Goal: Use online tool/utility: Utilize a website feature to perform a specific function

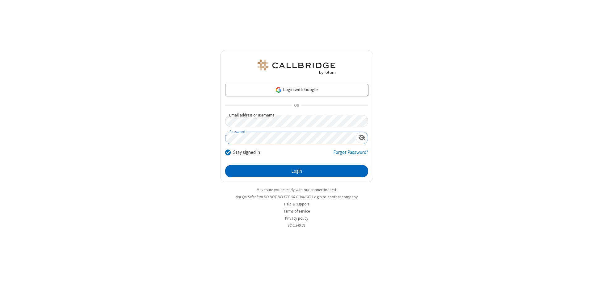
click at [296, 171] on button "Login" at bounding box center [296, 171] width 143 height 12
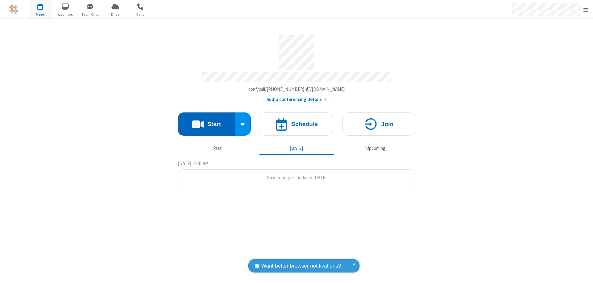
click at [206, 121] on button "Start" at bounding box center [206, 123] width 57 height 23
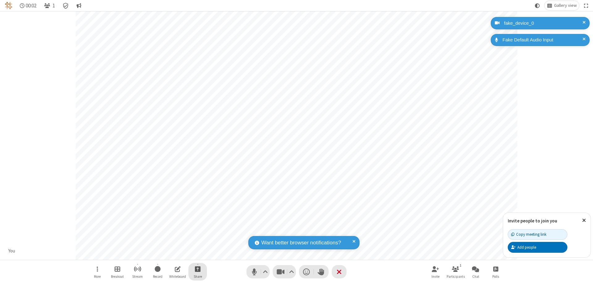
click at [198, 269] on span "Start sharing" at bounding box center [198, 269] width 6 height 8
click at [197, 231] on span "Share additional camera" at bounding box center [201, 232] width 46 height 5
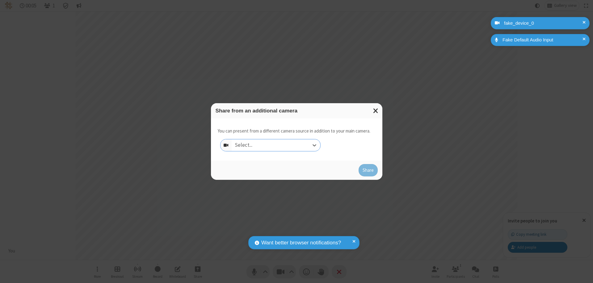
click at [276, 145] on div "Select..." at bounding box center [276, 145] width 89 height 12
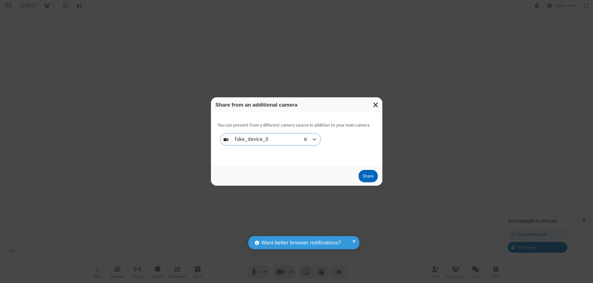
click at [368, 177] on button "Share" at bounding box center [367, 176] width 19 height 12
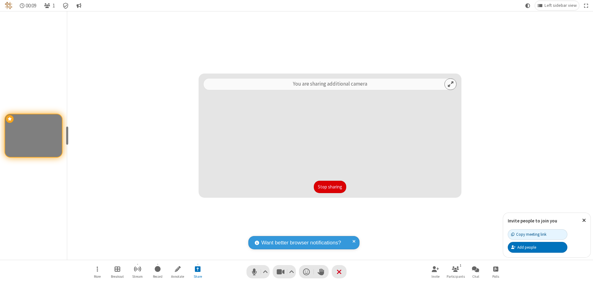
click at [330, 187] on button "Stop sharing" at bounding box center [330, 187] width 32 height 12
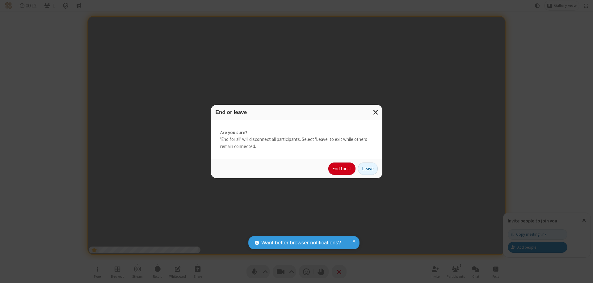
click at [342, 169] on button "End for all" at bounding box center [341, 168] width 27 height 12
